Goal: Information Seeking & Learning: Learn about a topic

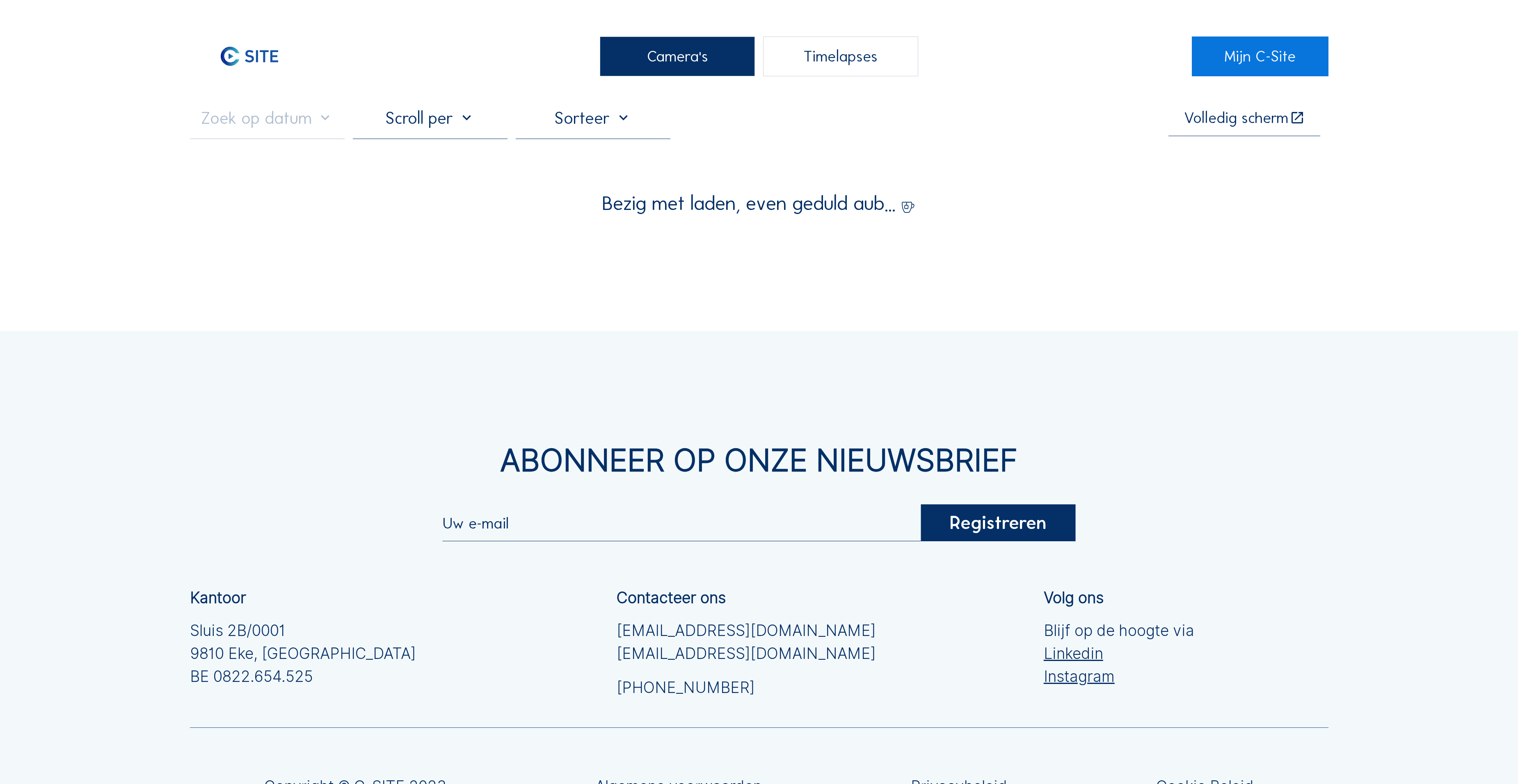
click at [699, 55] on div "Camera's" at bounding box center [677, 57] width 155 height 41
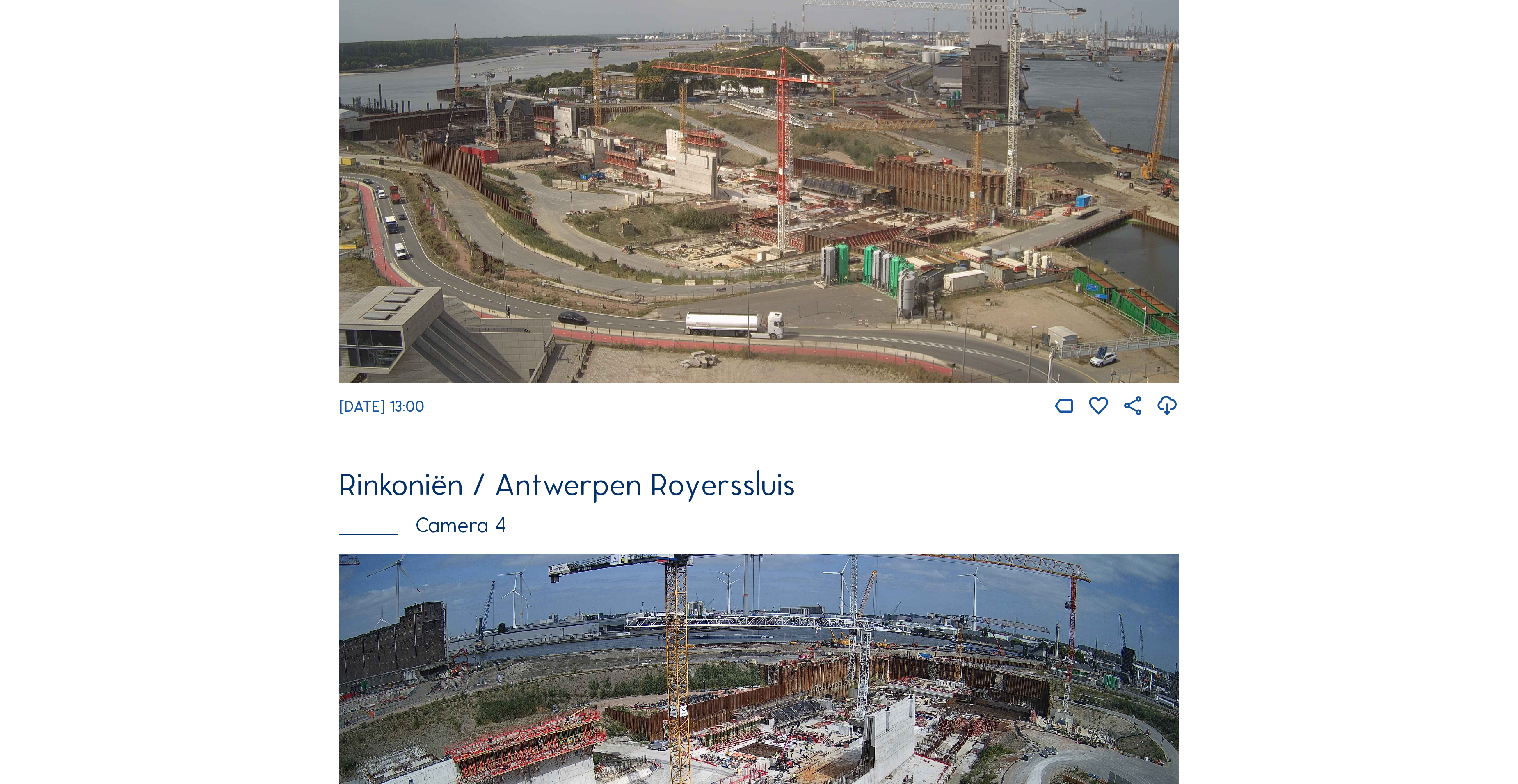
scroll to position [2783, 0]
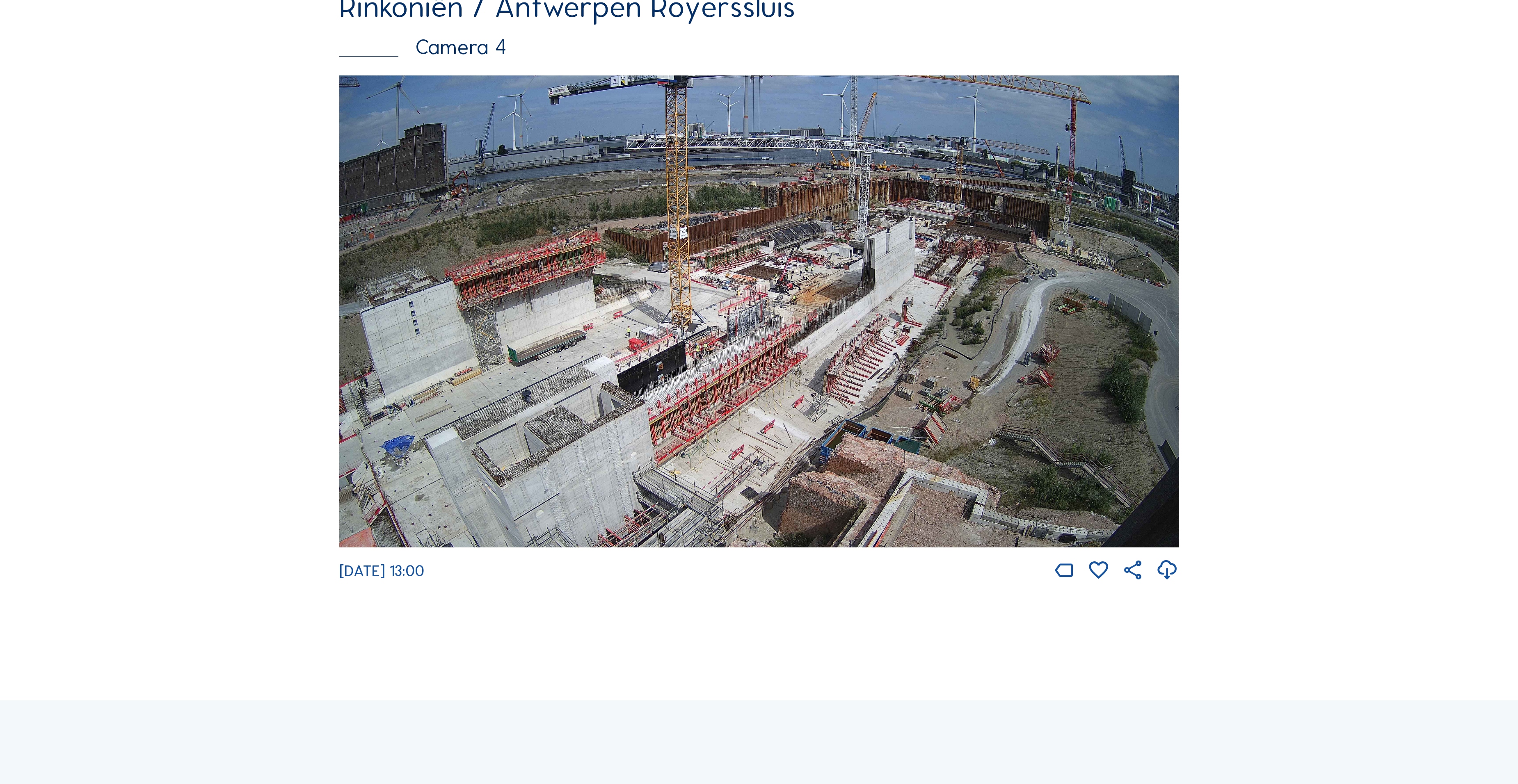
click at [710, 388] on img at bounding box center [759, 311] width 840 height 472
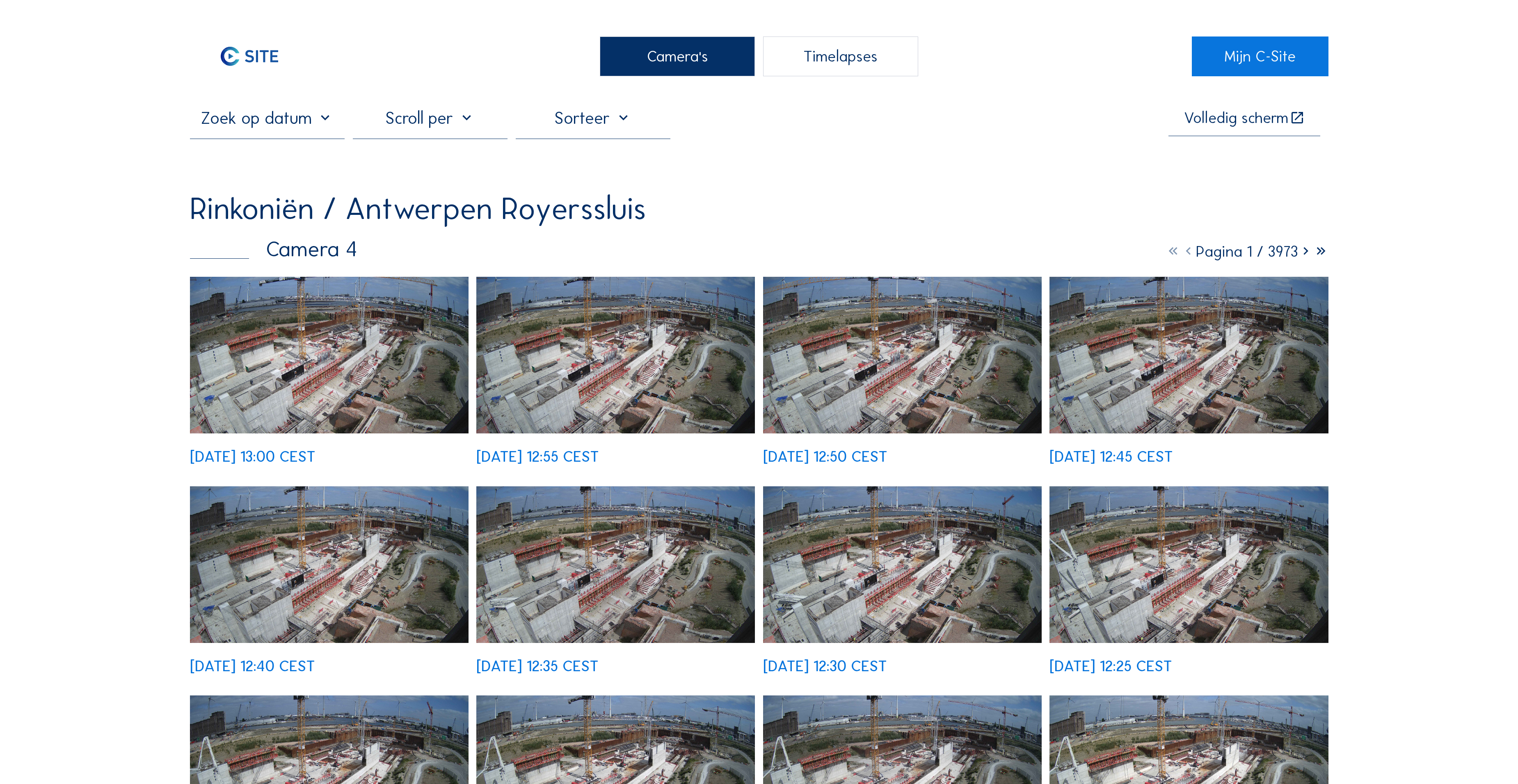
click at [298, 363] on img at bounding box center [329, 355] width 279 height 157
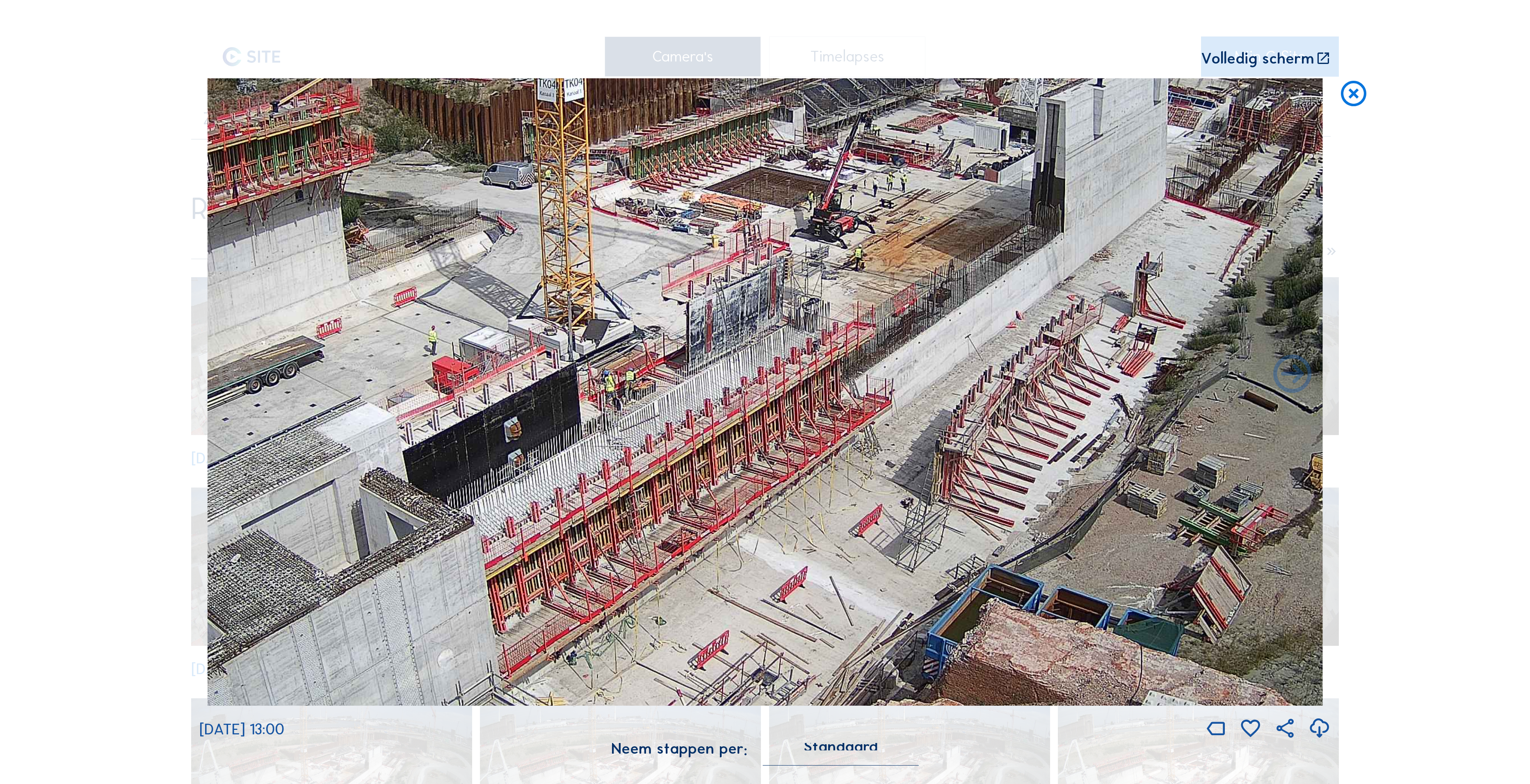
drag, startPoint x: 693, startPoint y: 506, endPoint x: 641, endPoint y: 478, distance: 59.1
click at [641, 478] on img at bounding box center [765, 392] width 1115 height 627
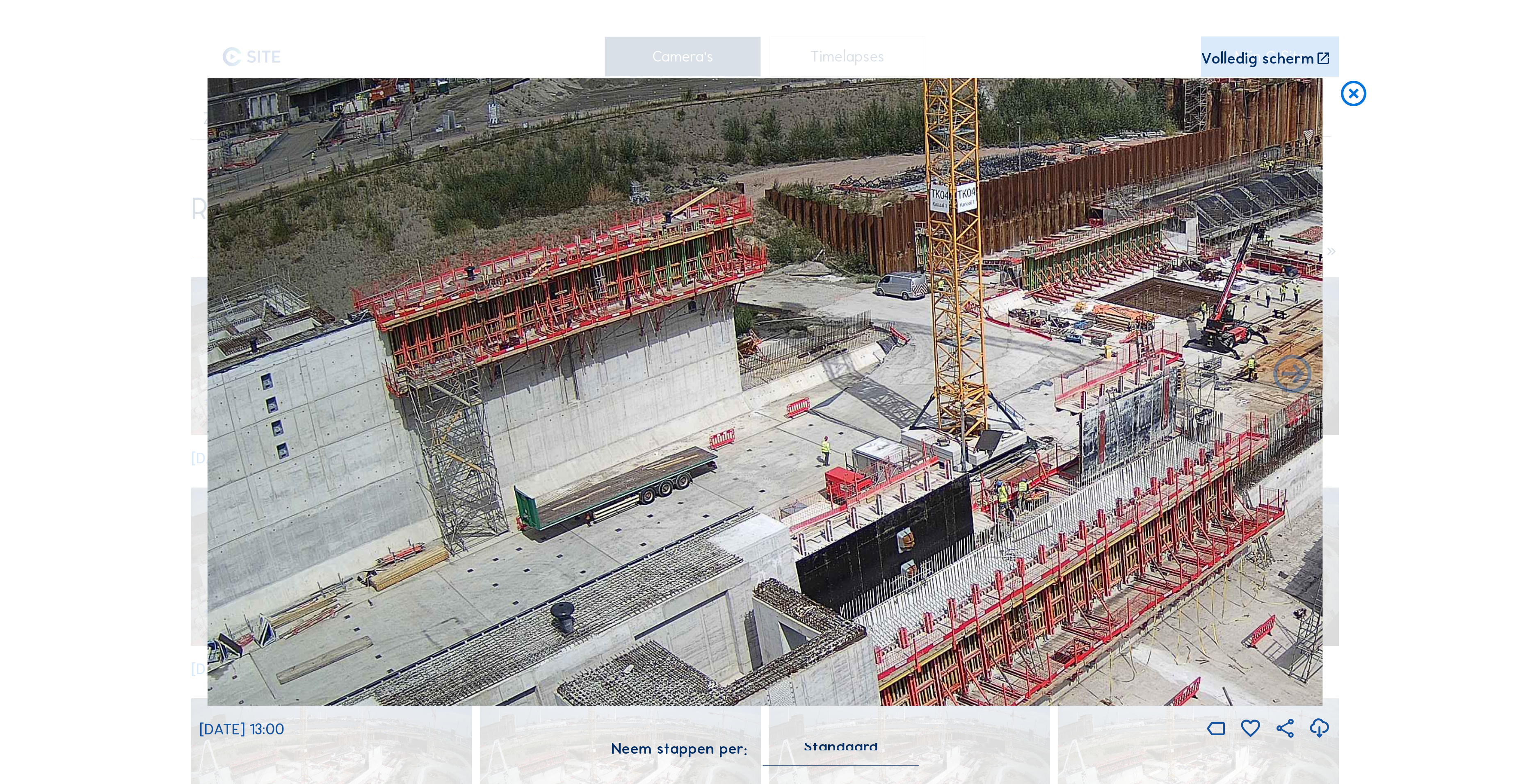
drag, startPoint x: 709, startPoint y: 190, endPoint x: 1102, endPoint y: 301, distance: 408.4
click at [1102, 301] on img at bounding box center [765, 392] width 1115 height 627
click at [1358, 99] on icon at bounding box center [1353, 94] width 30 height 32
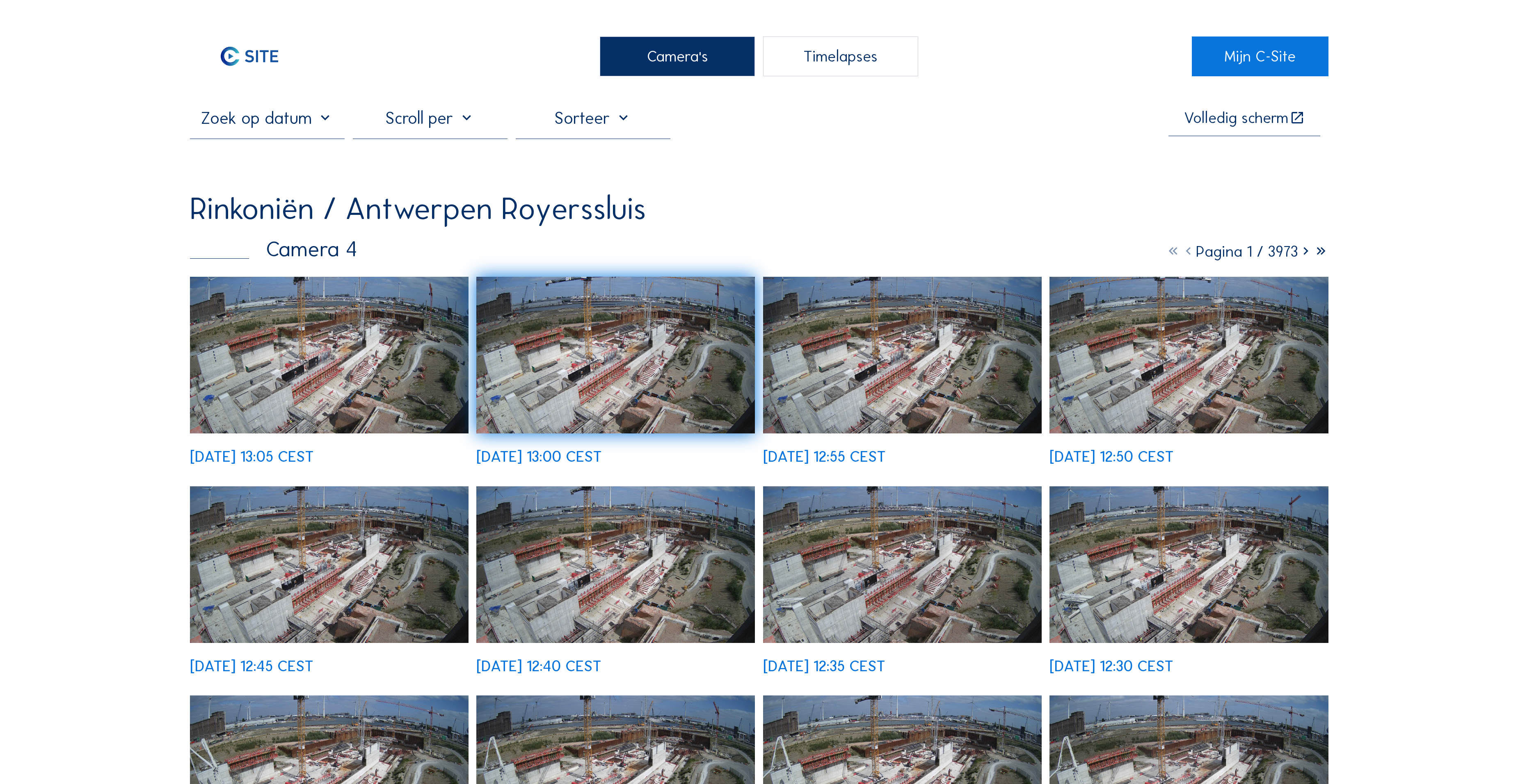
click at [613, 57] on div "Camera's" at bounding box center [677, 57] width 155 height 41
